Goal: Information Seeking & Learning: Understand process/instructions

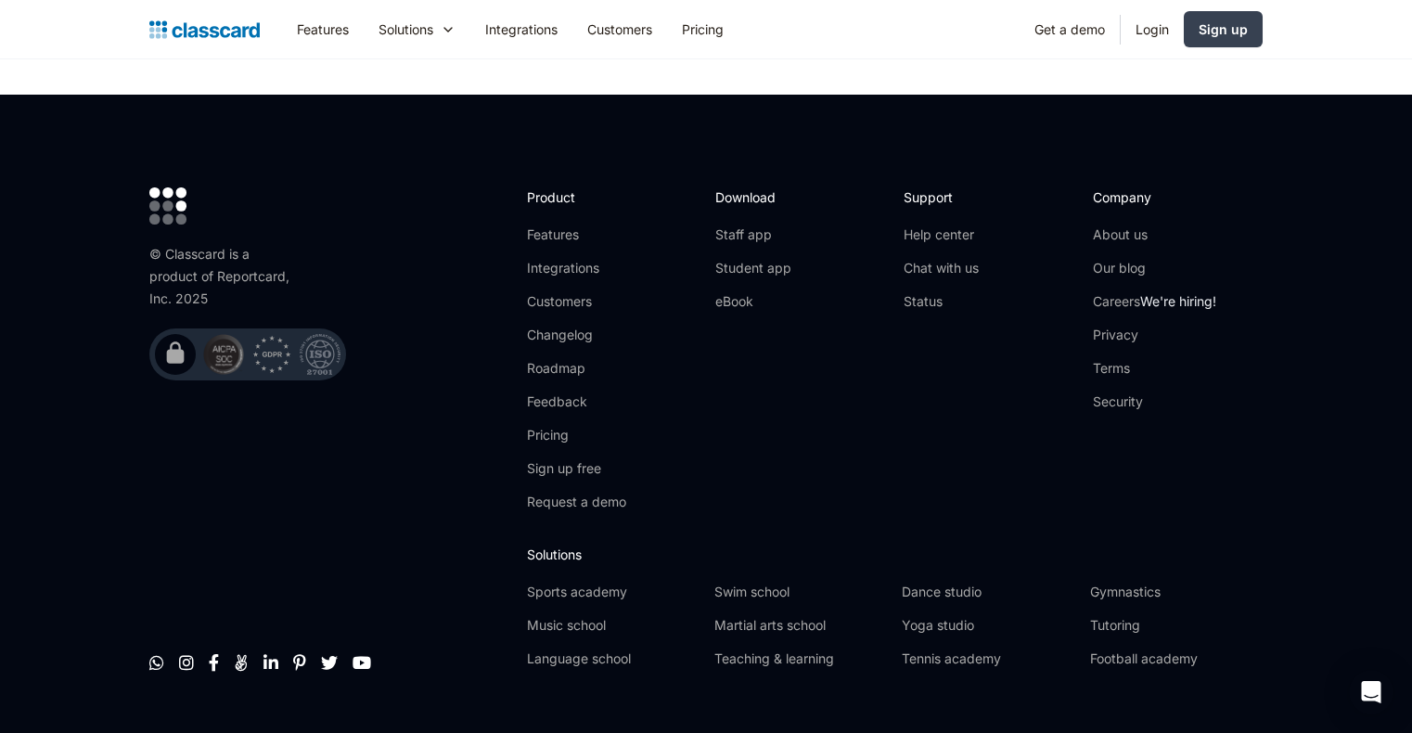
scroll to position [6212, 0]
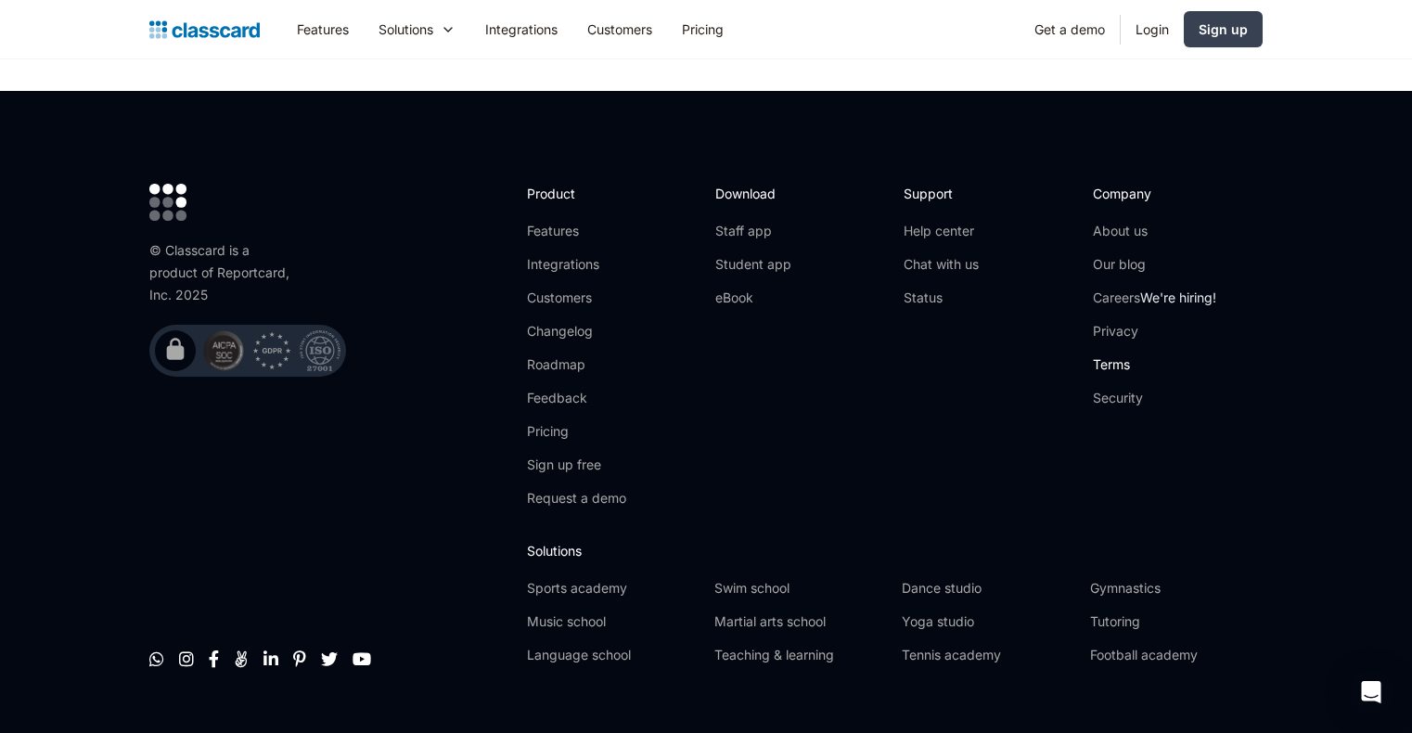
click at [1117, 355] on link "Terms" at bounding box center [1154, 364] width 123 height 19
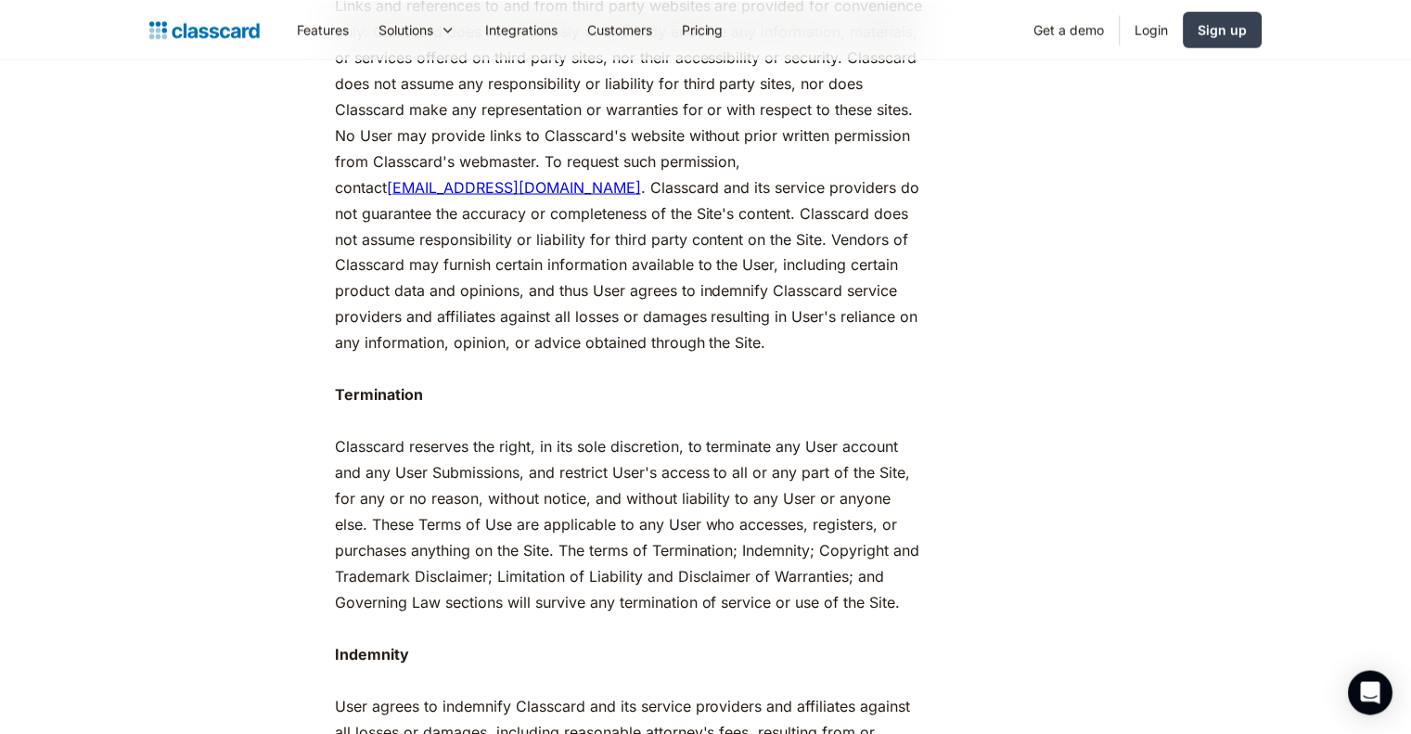
scroll to position [4823, 0]
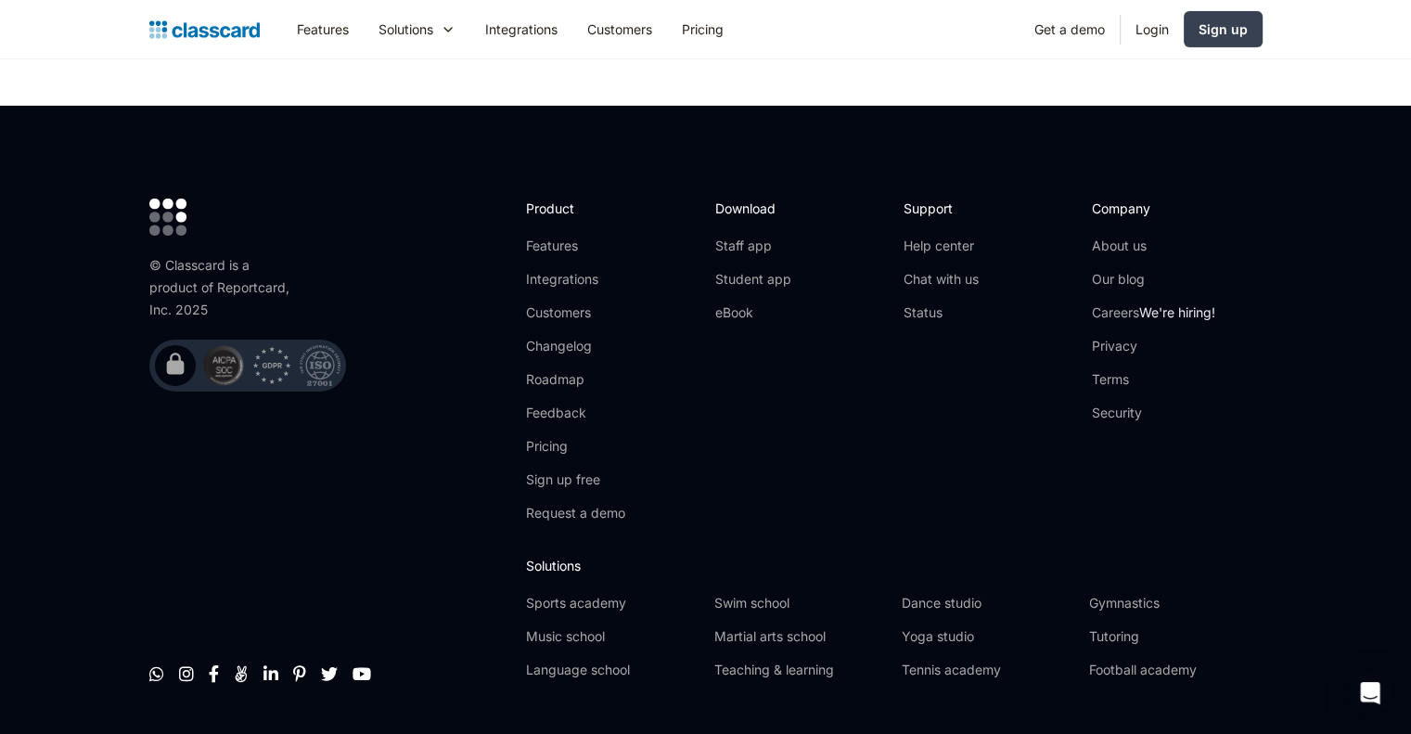
scroll to position [6211, 0]
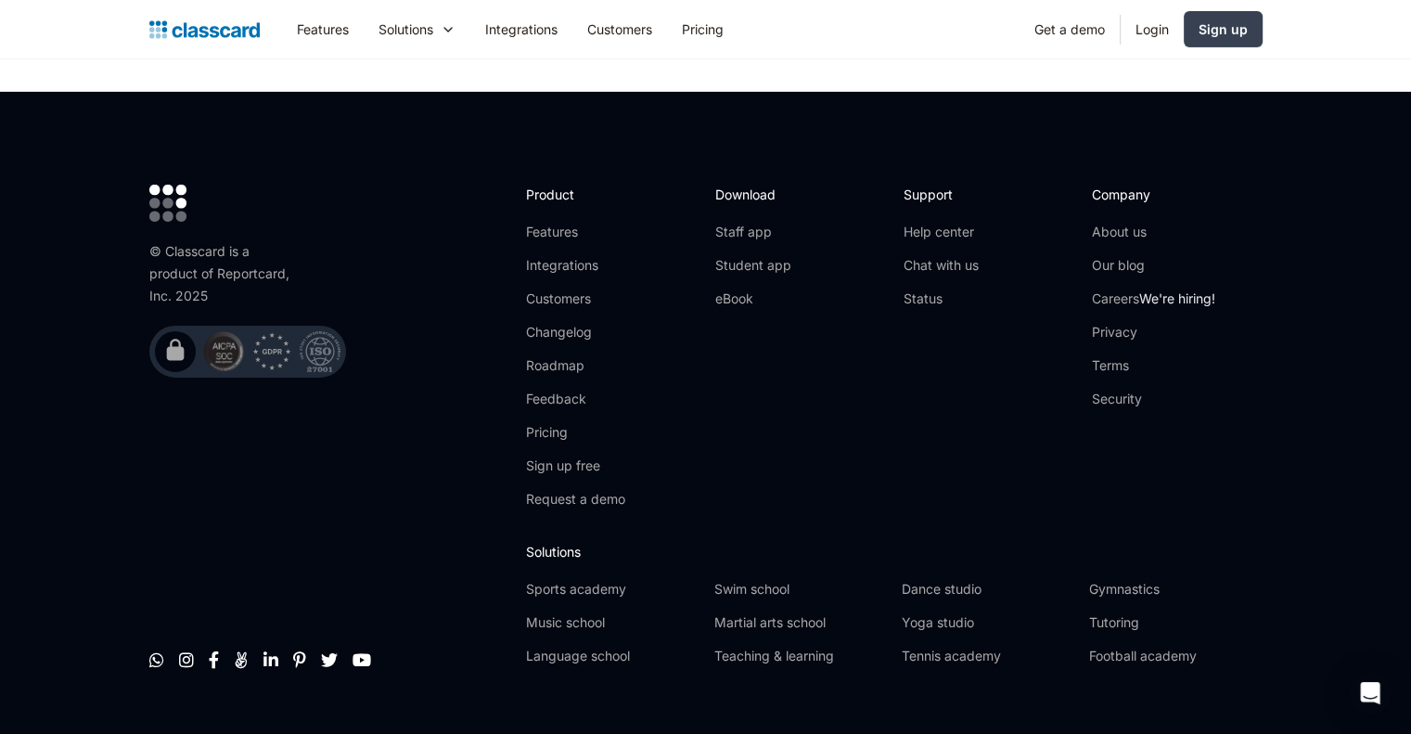
click at [1122, 356] on li "Terms Security" at bounding box center [1153, 382] width 123 height 52
click at [1120, 356] on link "Terms" at bounding box center [1153, 365] width 123 height 19
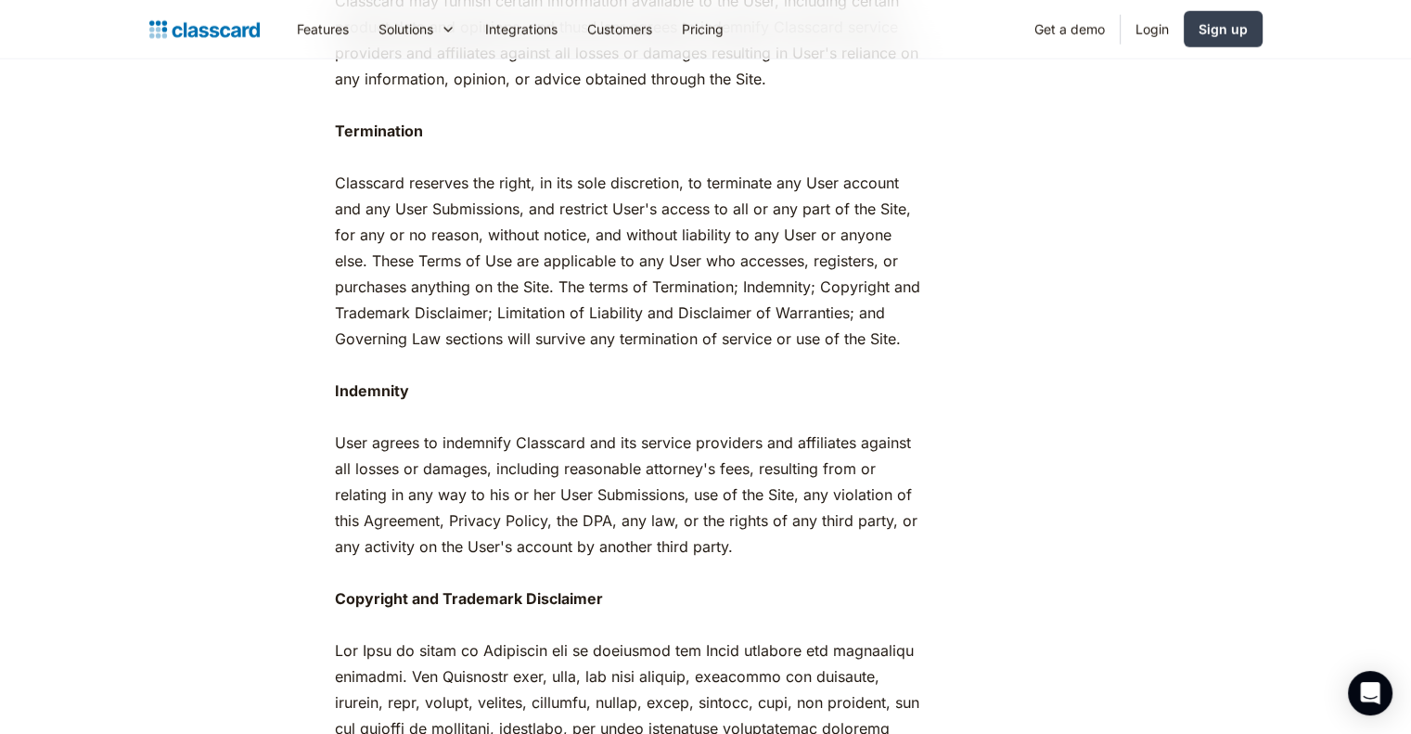
scroll to position [4885, 0]
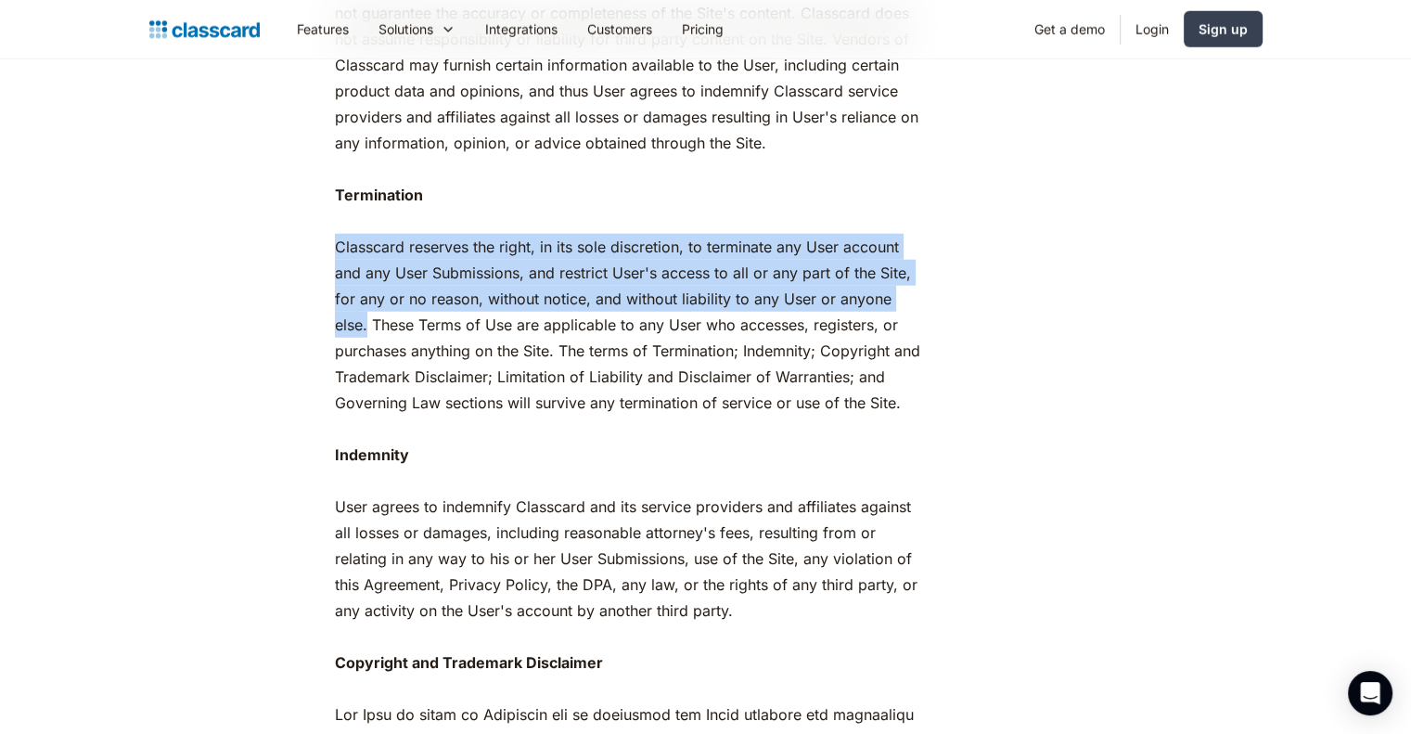
drag, startPoint x: 327, startPoint y: 270, endPoint x: 955, endPoint y: 328, distance: 631.6
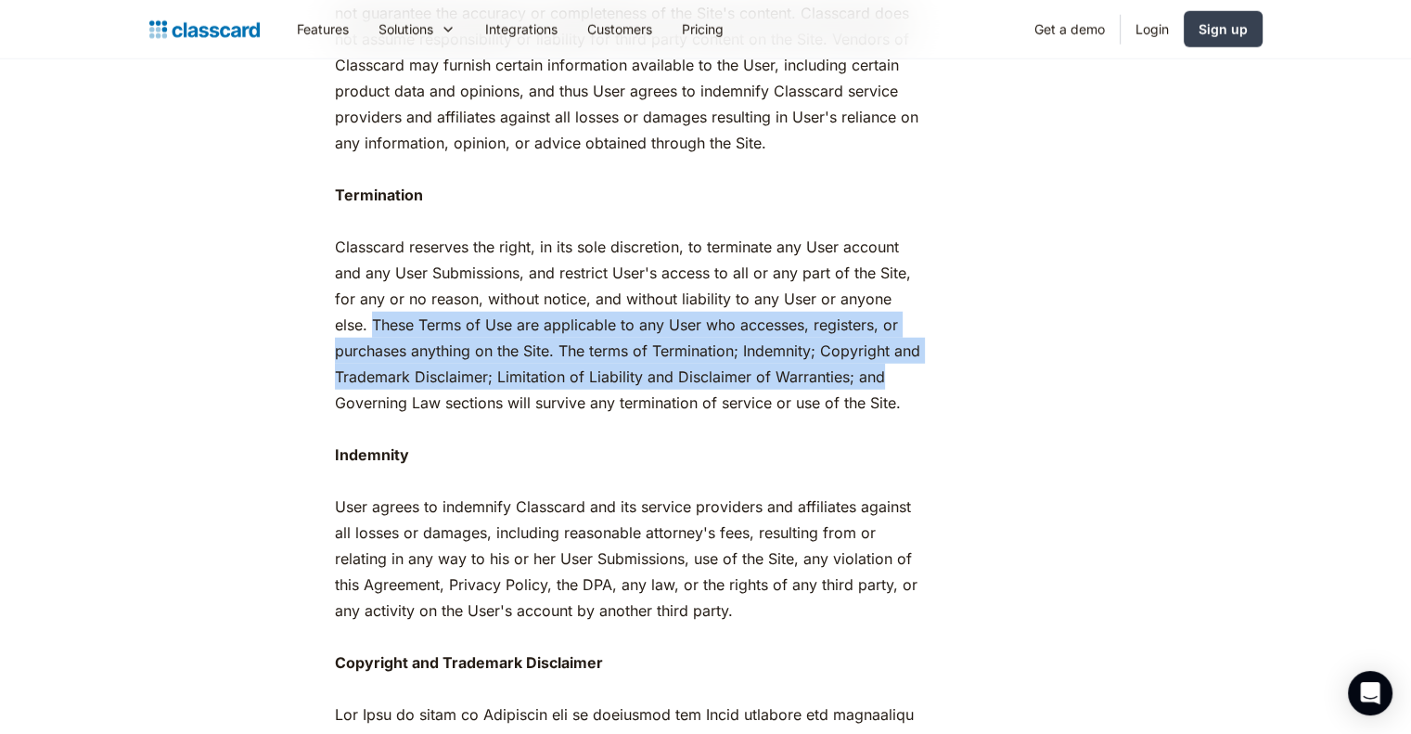
drag, startPoint x: 332, startPoint y: 345, endPoint x: 1076, endPoint y: 405, distance: 746.3
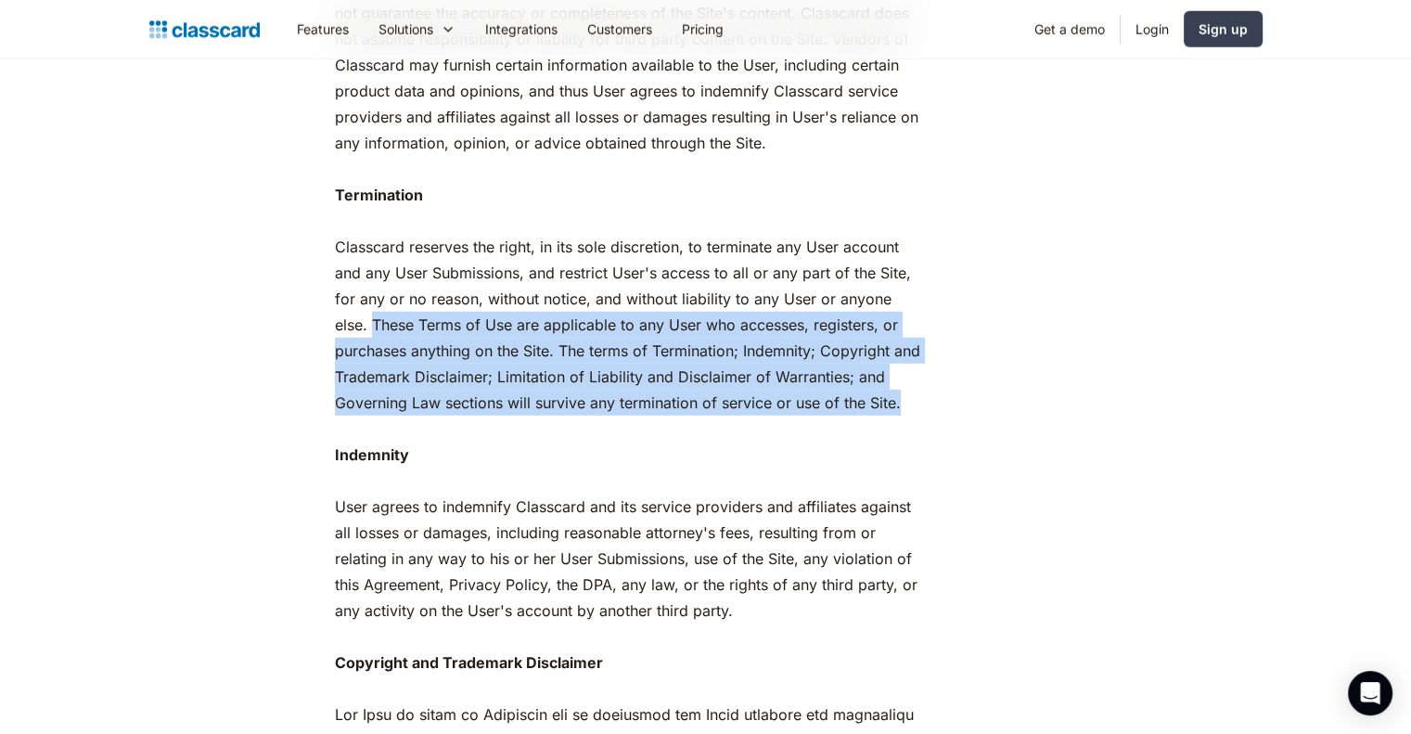
drag, startPoint x: 935, startPoint y: 437, endPoint x: 206, endPoint y: 341, distance: 735.3
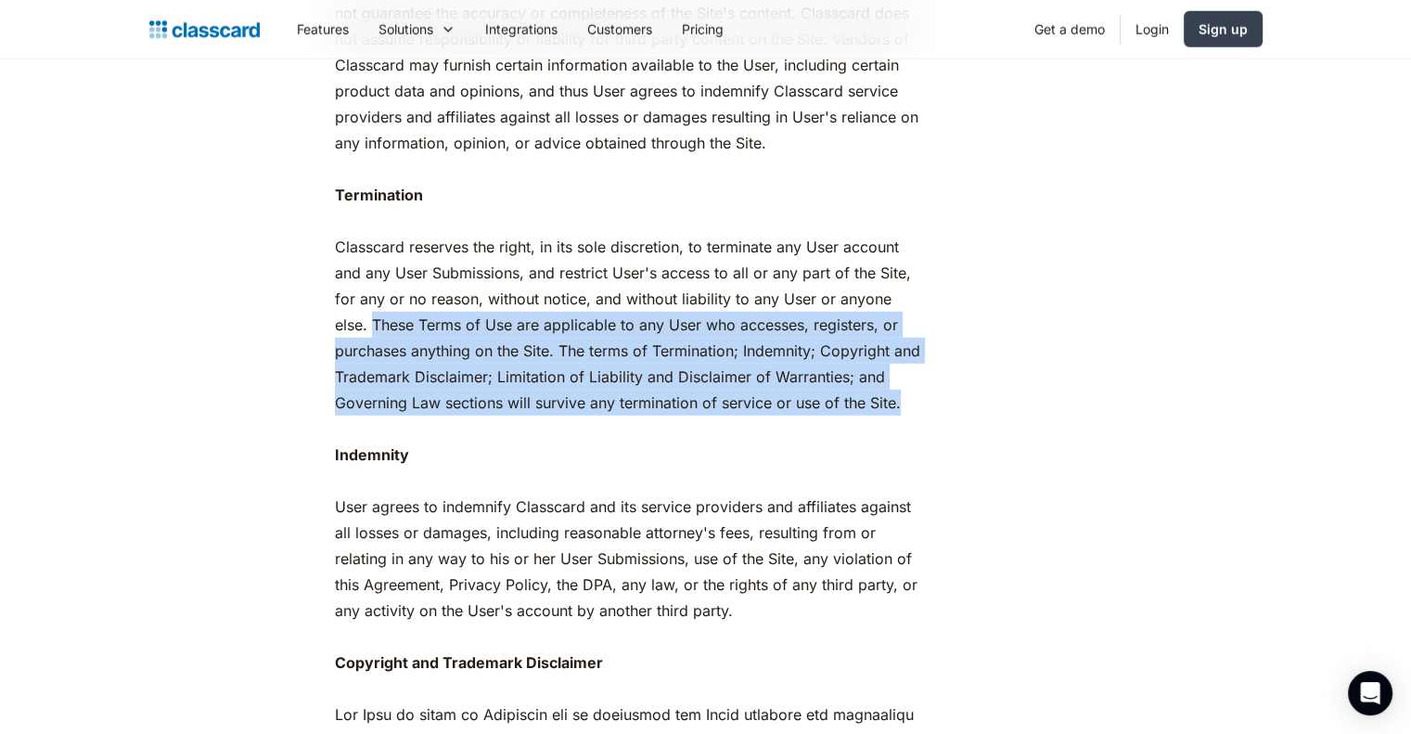
drag, startPoint x: 321, startPoint y: 352, endPoint x: 1079, endPoint y: 441, distance: 762.9
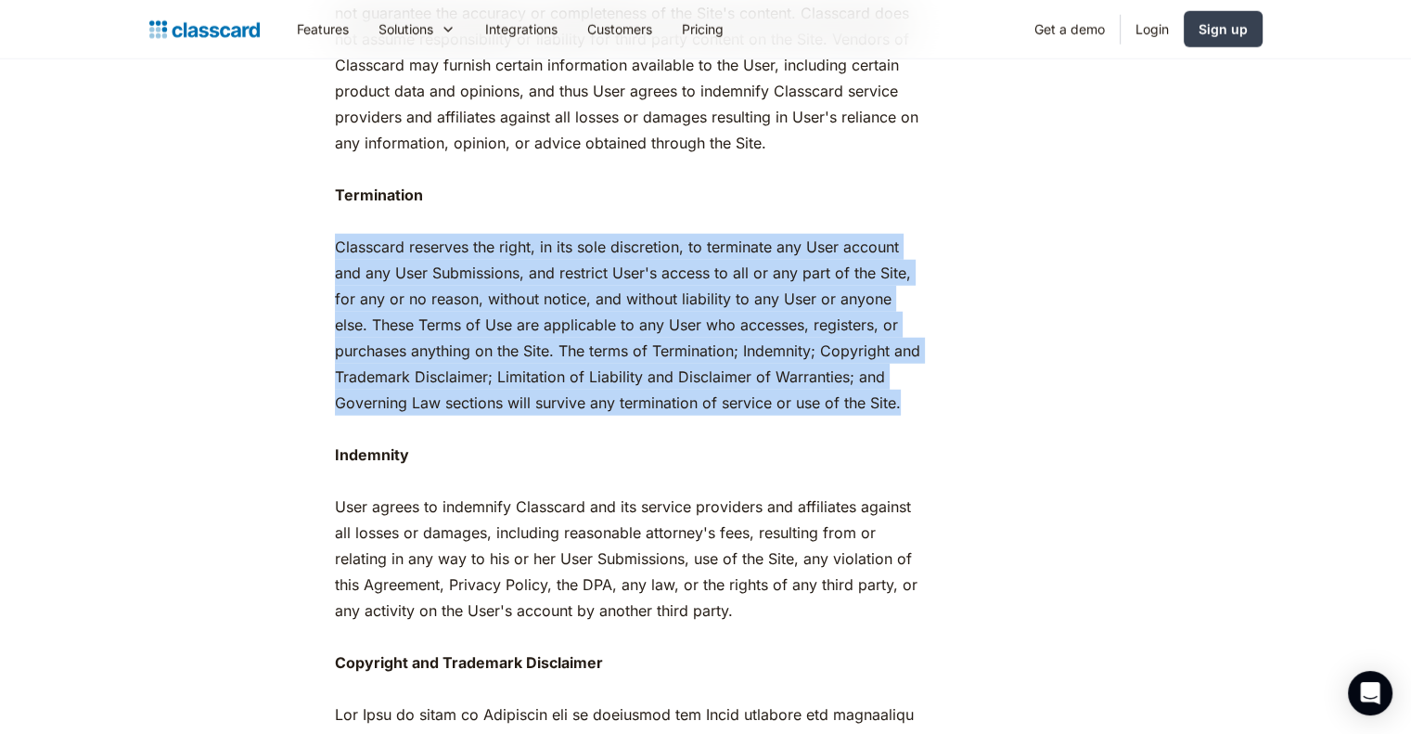
drag, startPoint x: 328, startPoint y: 264, endPoint x: 924, endPoint y: 441, distance: 621.0
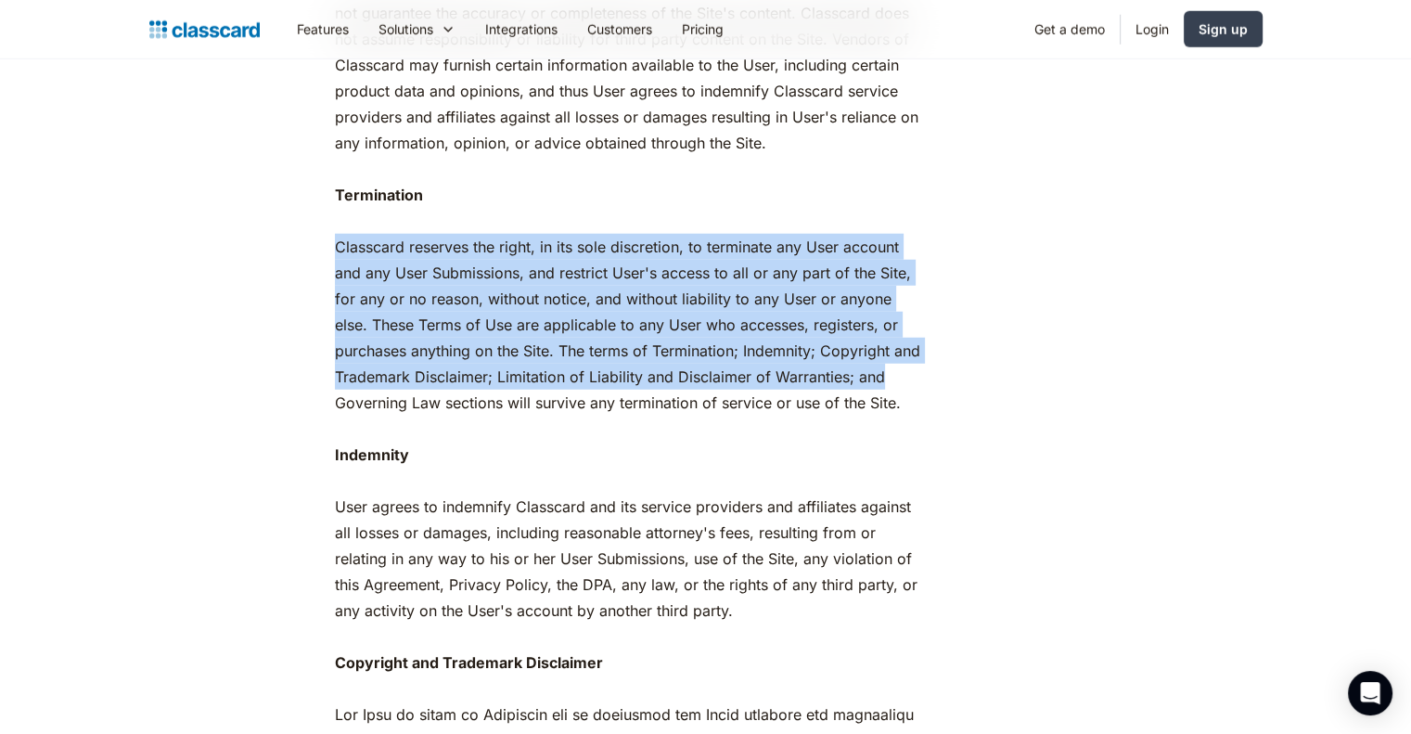
drag, startPoint x: 329, startPoint y: 275, endPoint x: 1102, endPoint y: 417, distance: 785.7
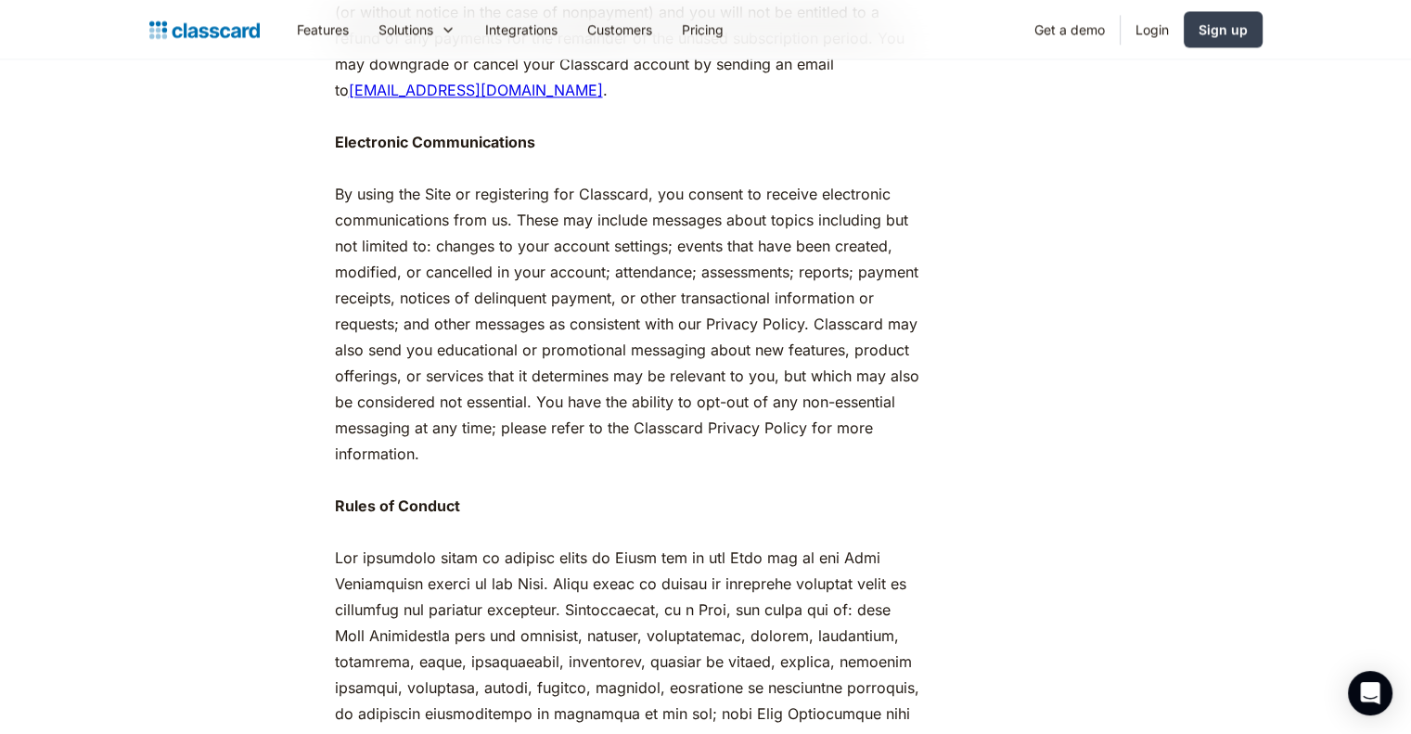
scroll to position [3432, 0]
